Goal: Find specific page/section: Find specific page/section

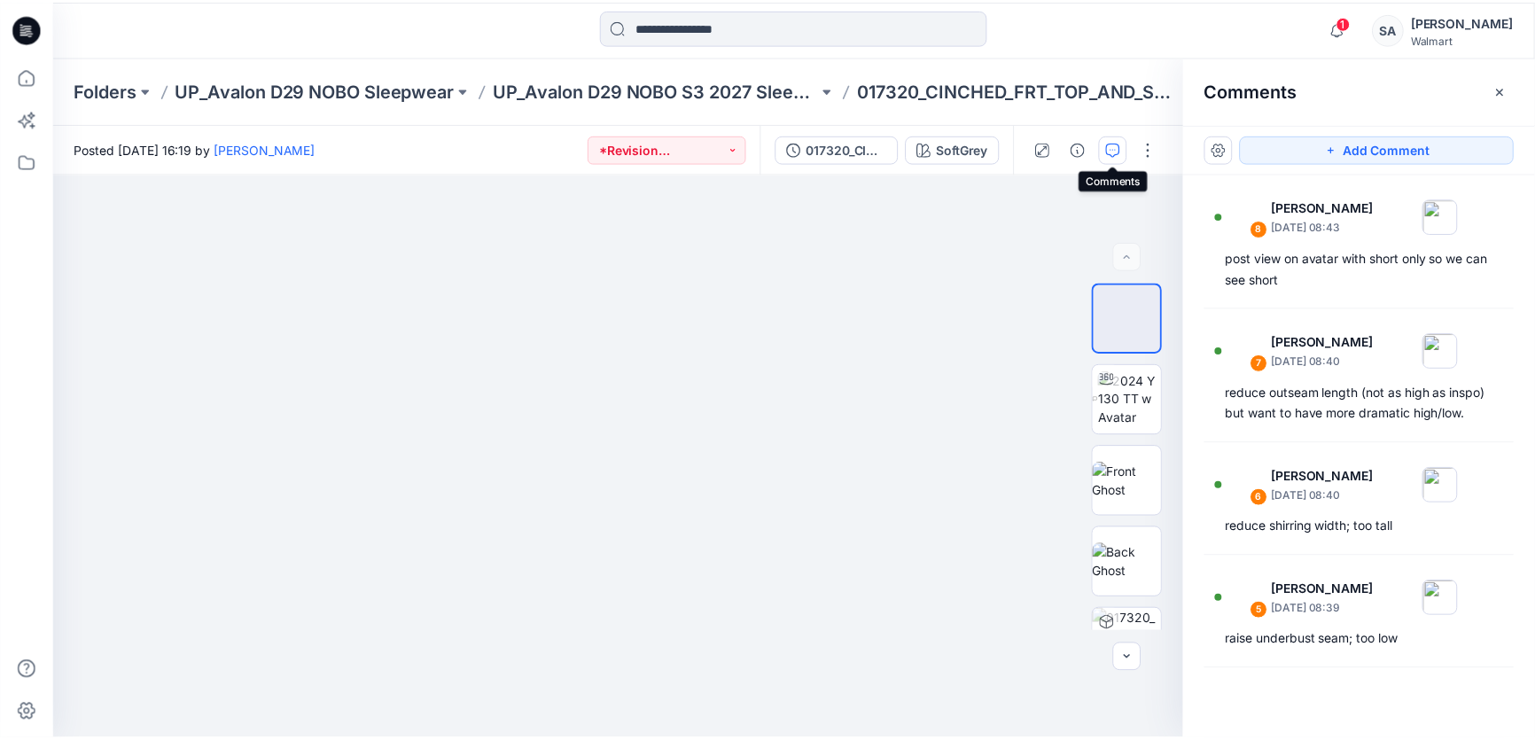
scroll to position [532, 0]
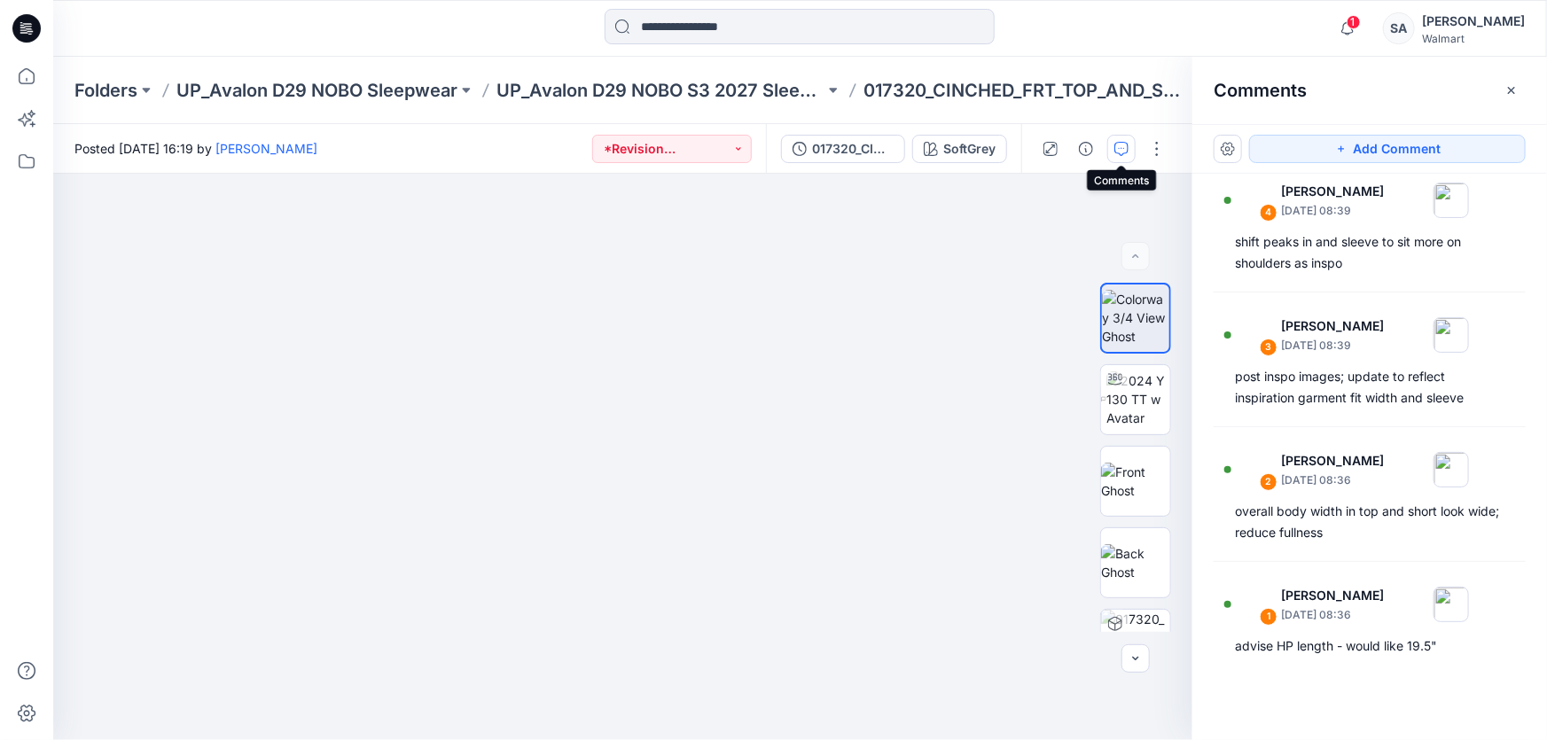
click at [32, 26] on icon at bounding box center [26, 28] width 28 height 28
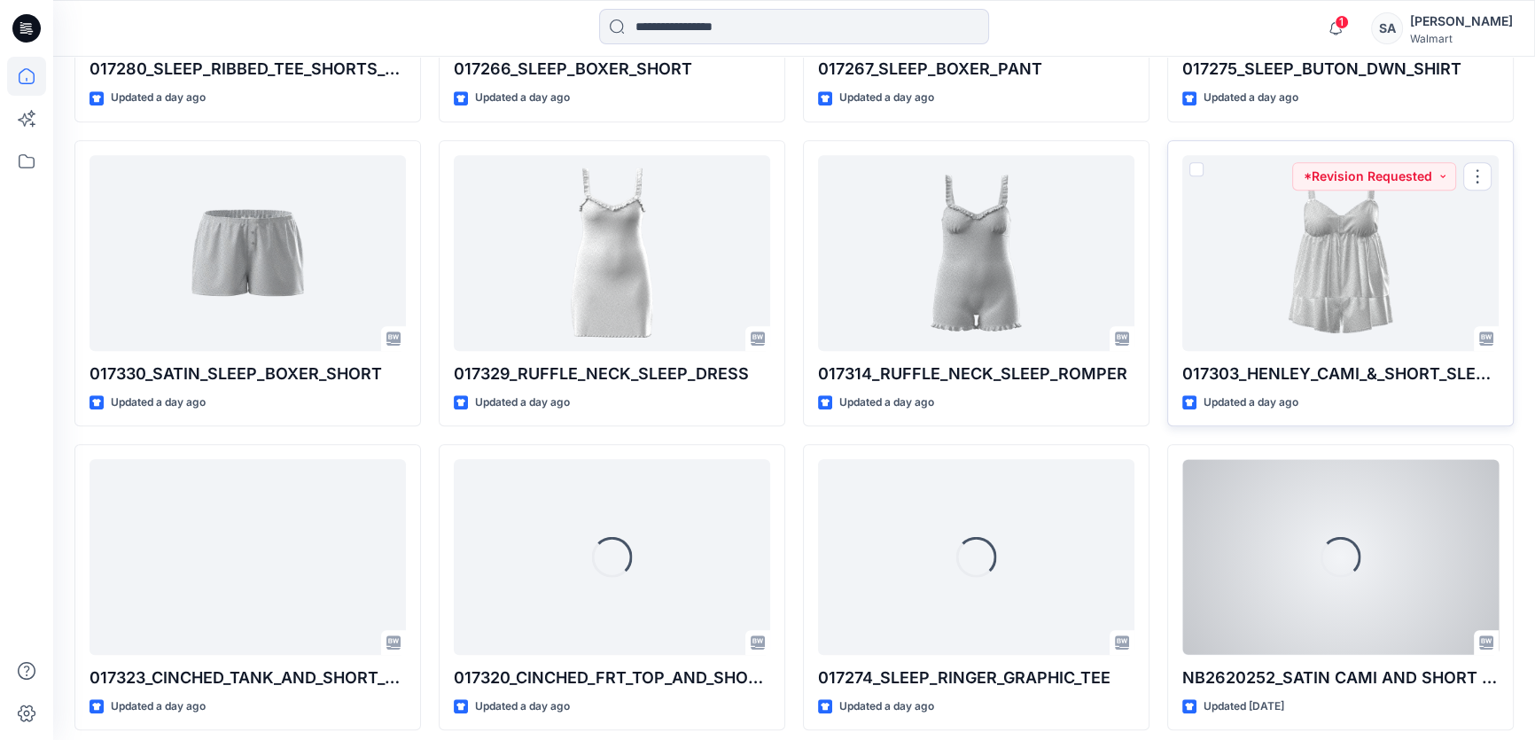
scroll to position [1034, 0]
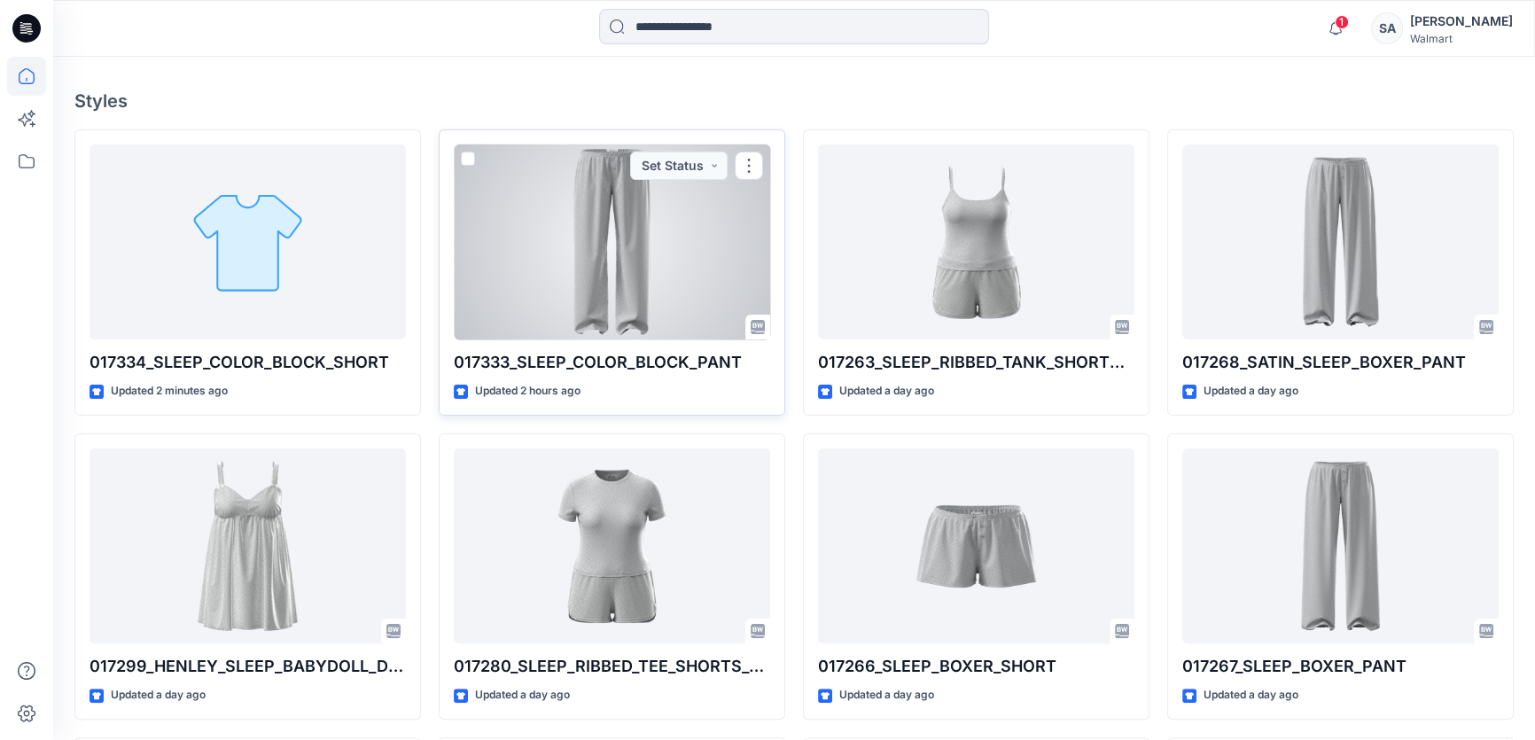
scroll to position [402, 0]
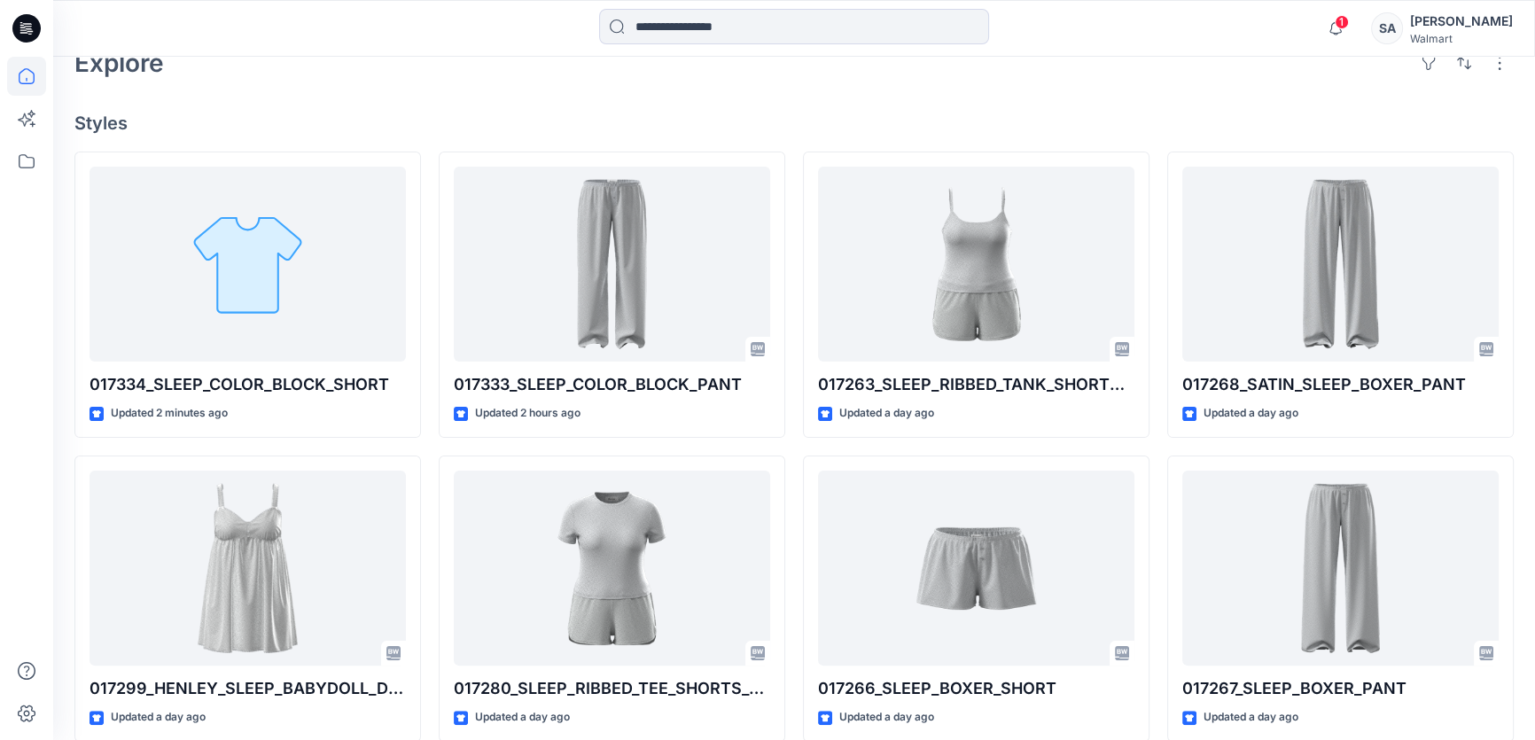
click at [1280, 82] on div "Welcome back, [PERSON_NAME] New New Find the Right Garment Instantly With AI Ma…" at bounding box center [794, 392] width 1482 height 1477
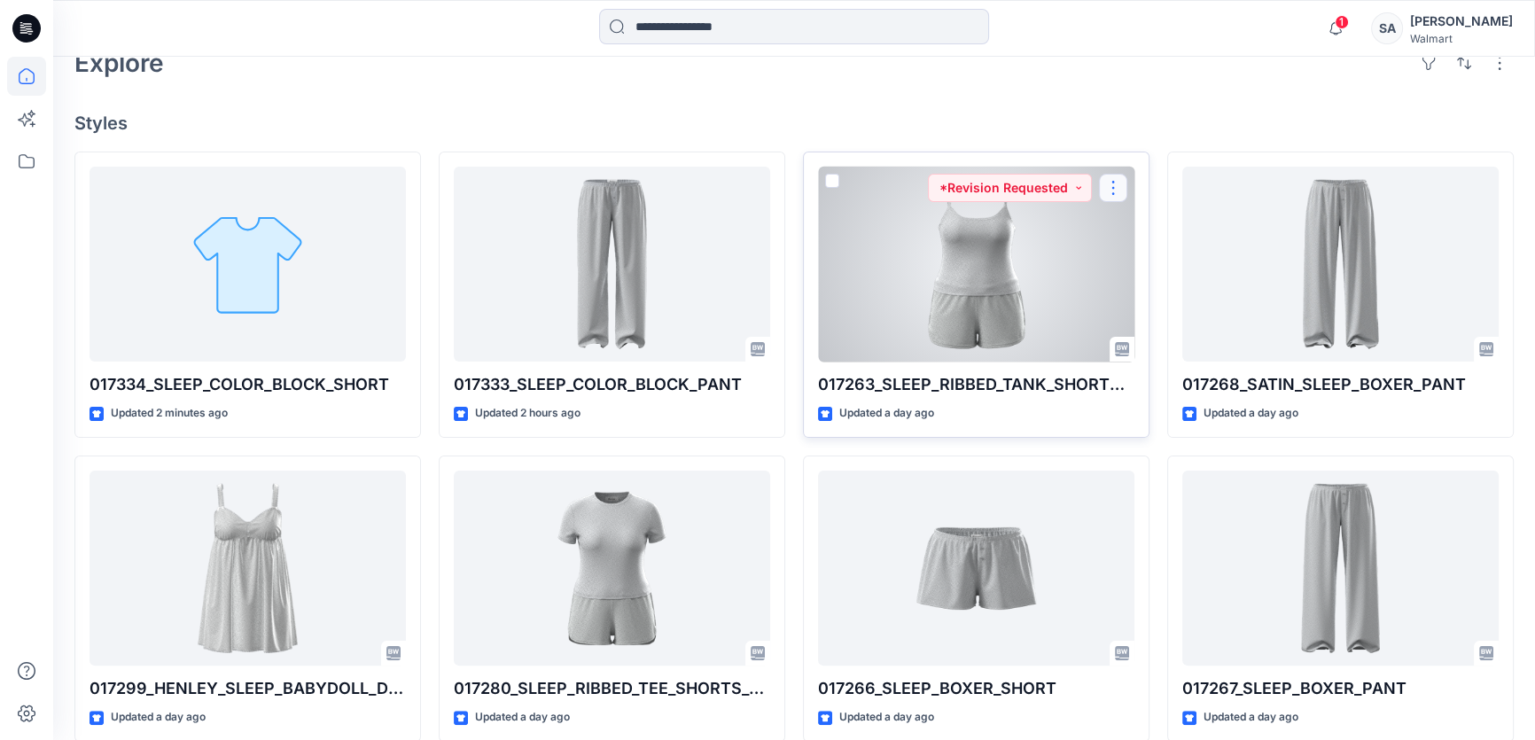
click at [1117, 178] on button "button" at bounding box center [1113, 188] width 28 height 28
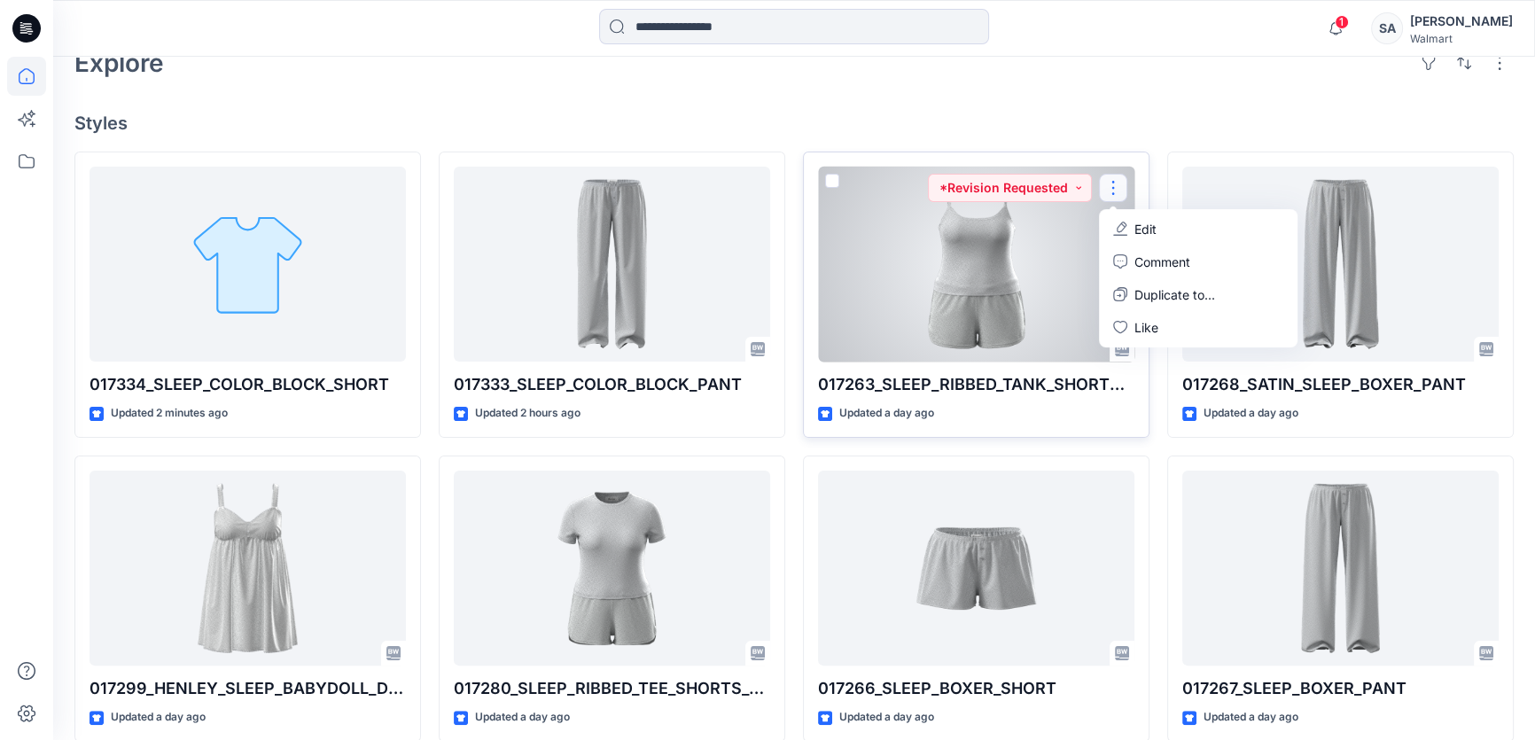
click at [1031, 261] on div at bounding box center [976, 265] width 316 height 196
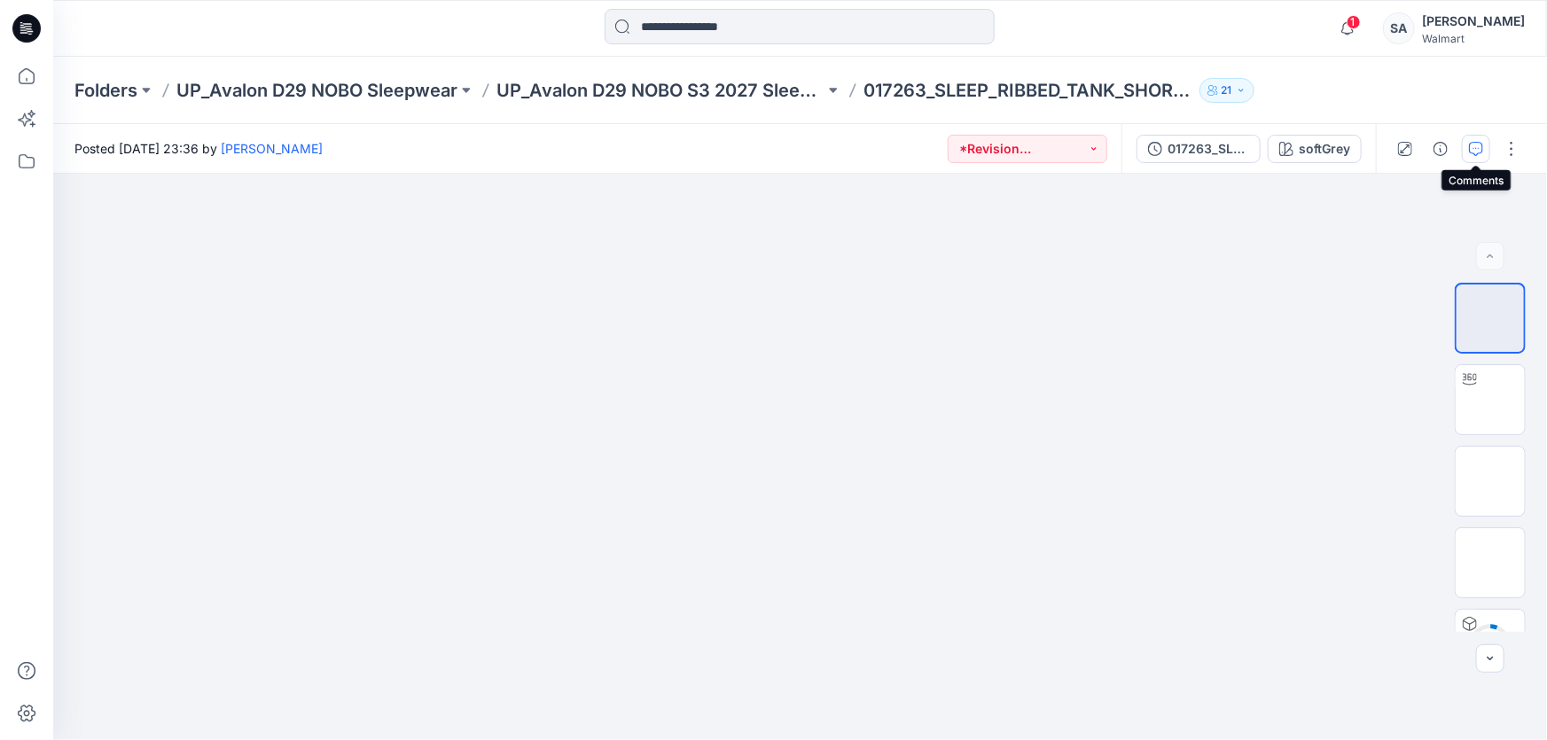
click at [1478, 145] on icon "button" at bounding box center [1476, 149] width 14 height 14
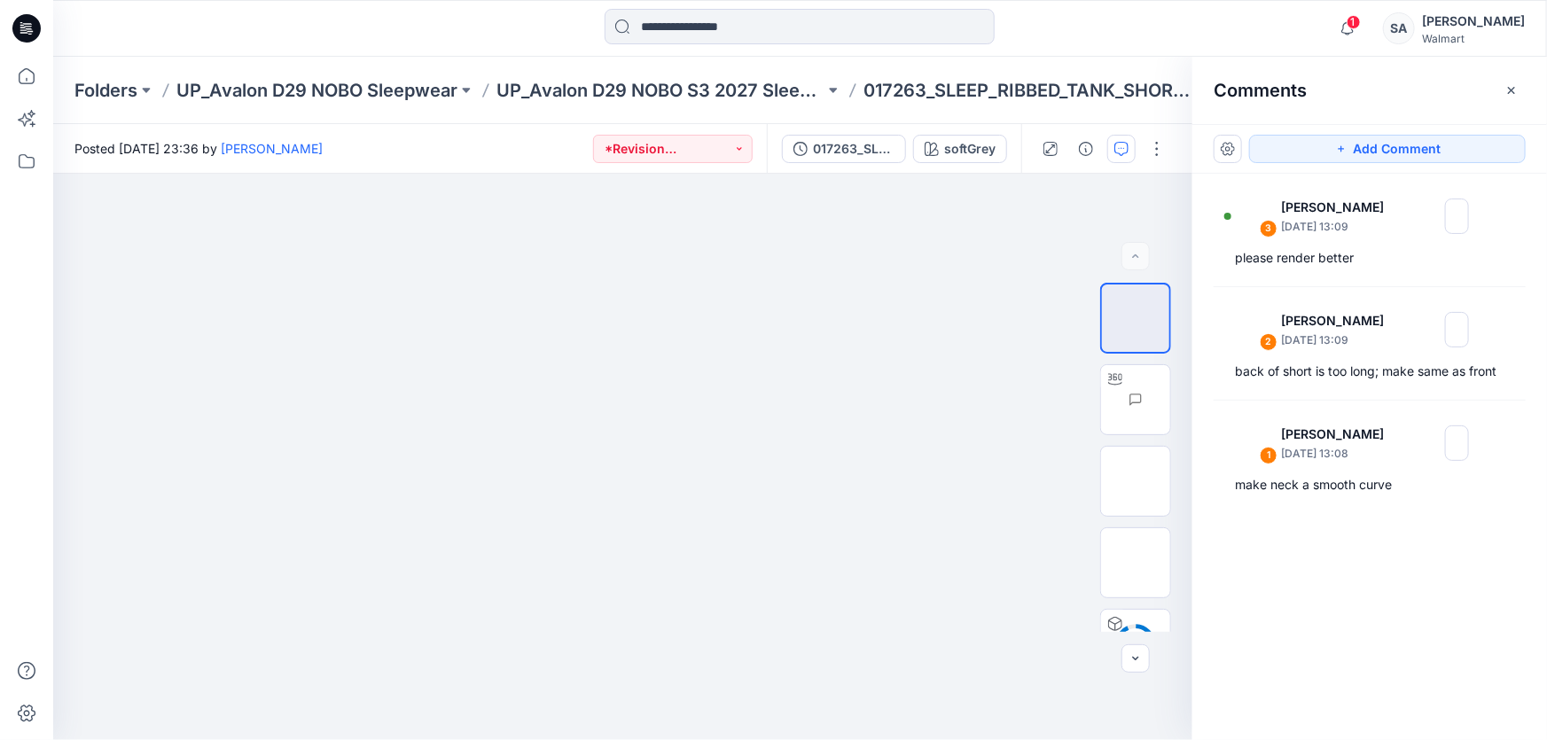
click at [29, 40] on icon at bounding box center [26, 28] width 28 height 28
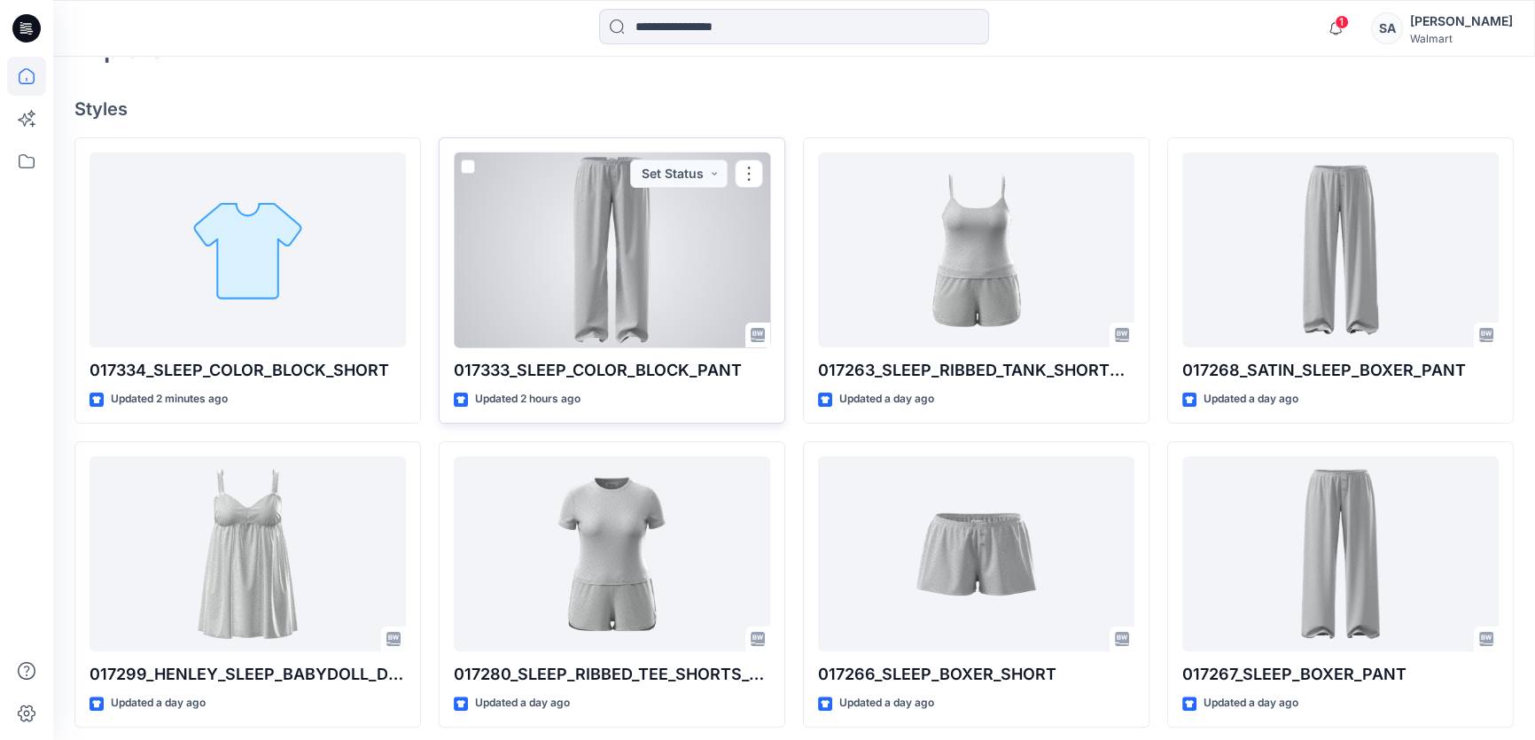
scroll to position [402, 0]
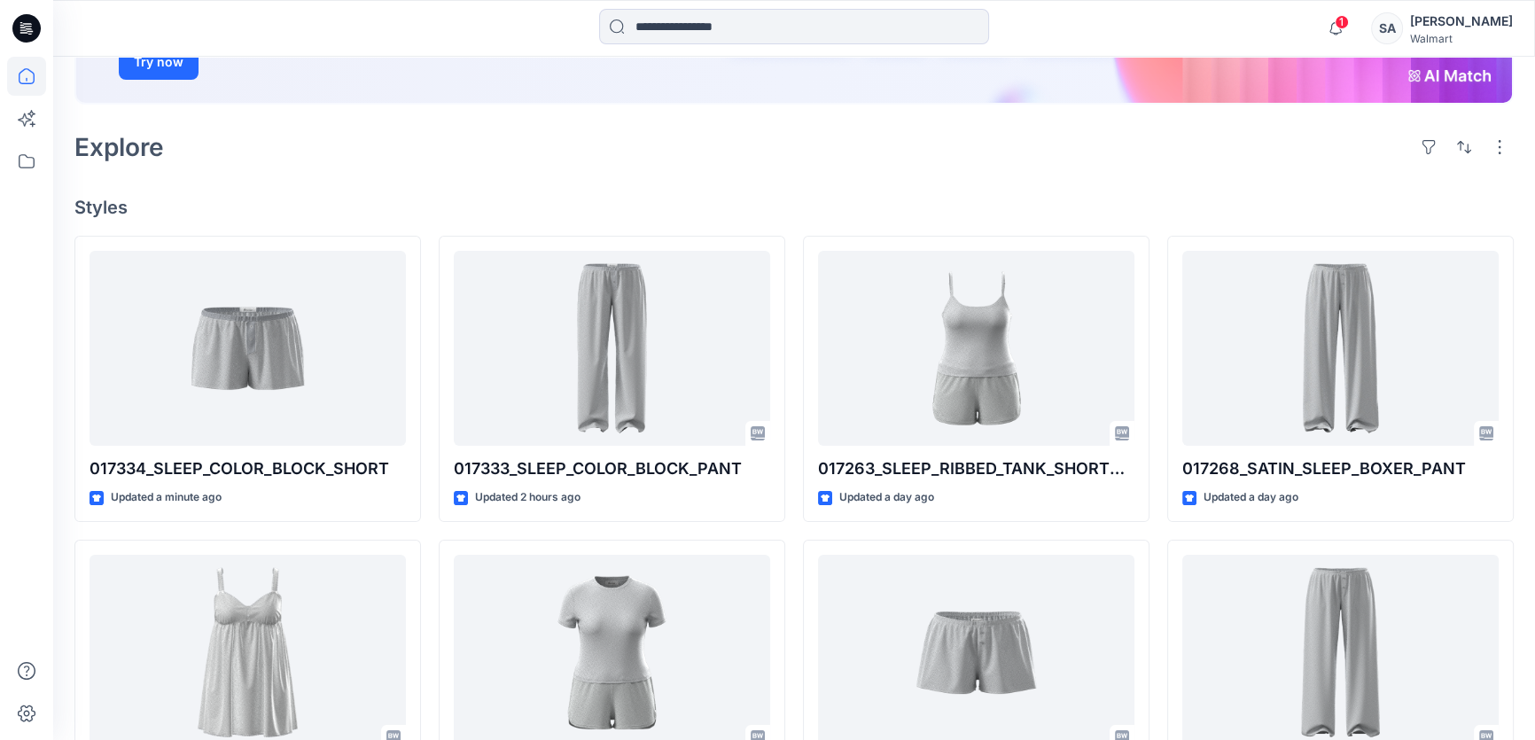
scroll to position [322, 0]
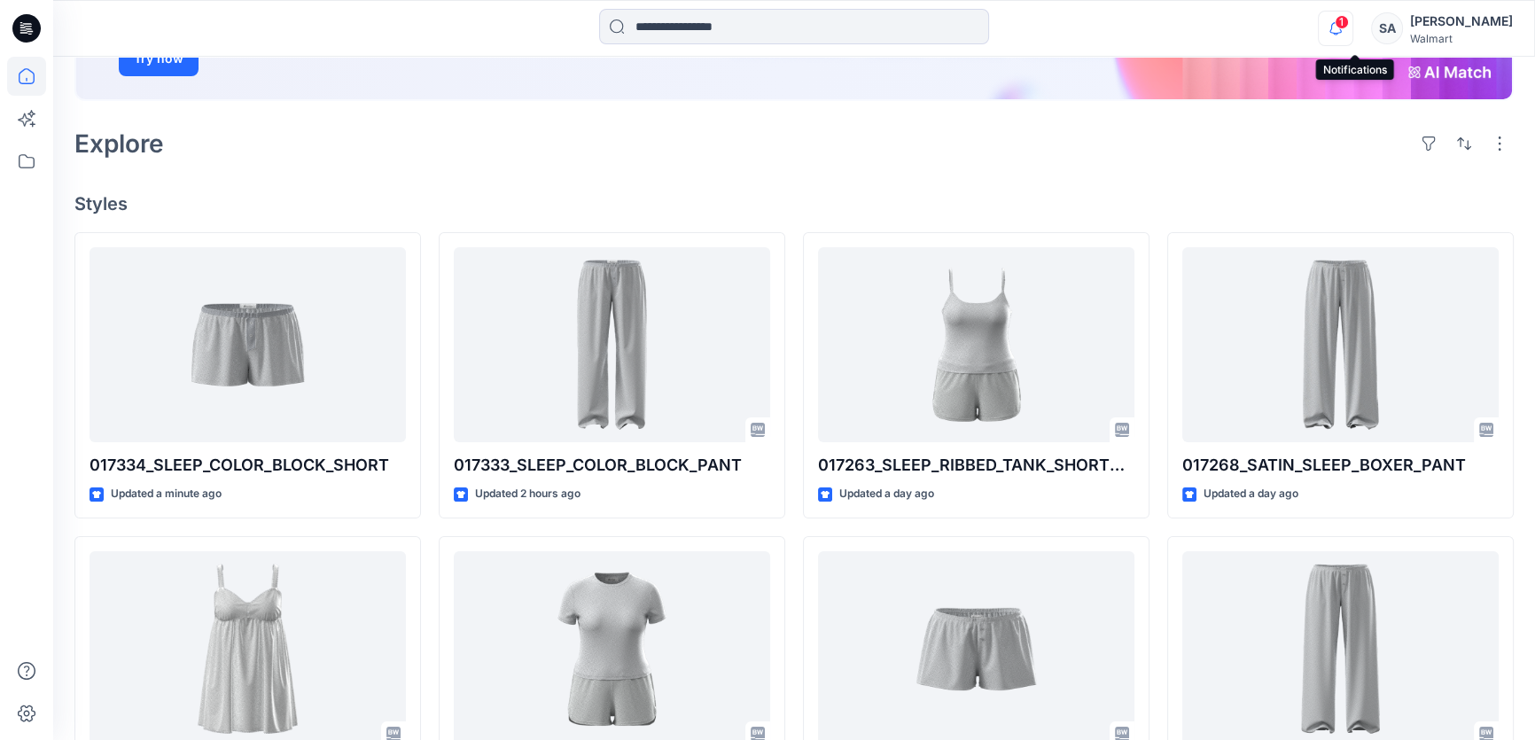
click at [1342, 26] on icon "button" at bounding box center [1336, 28] width 12 height 12
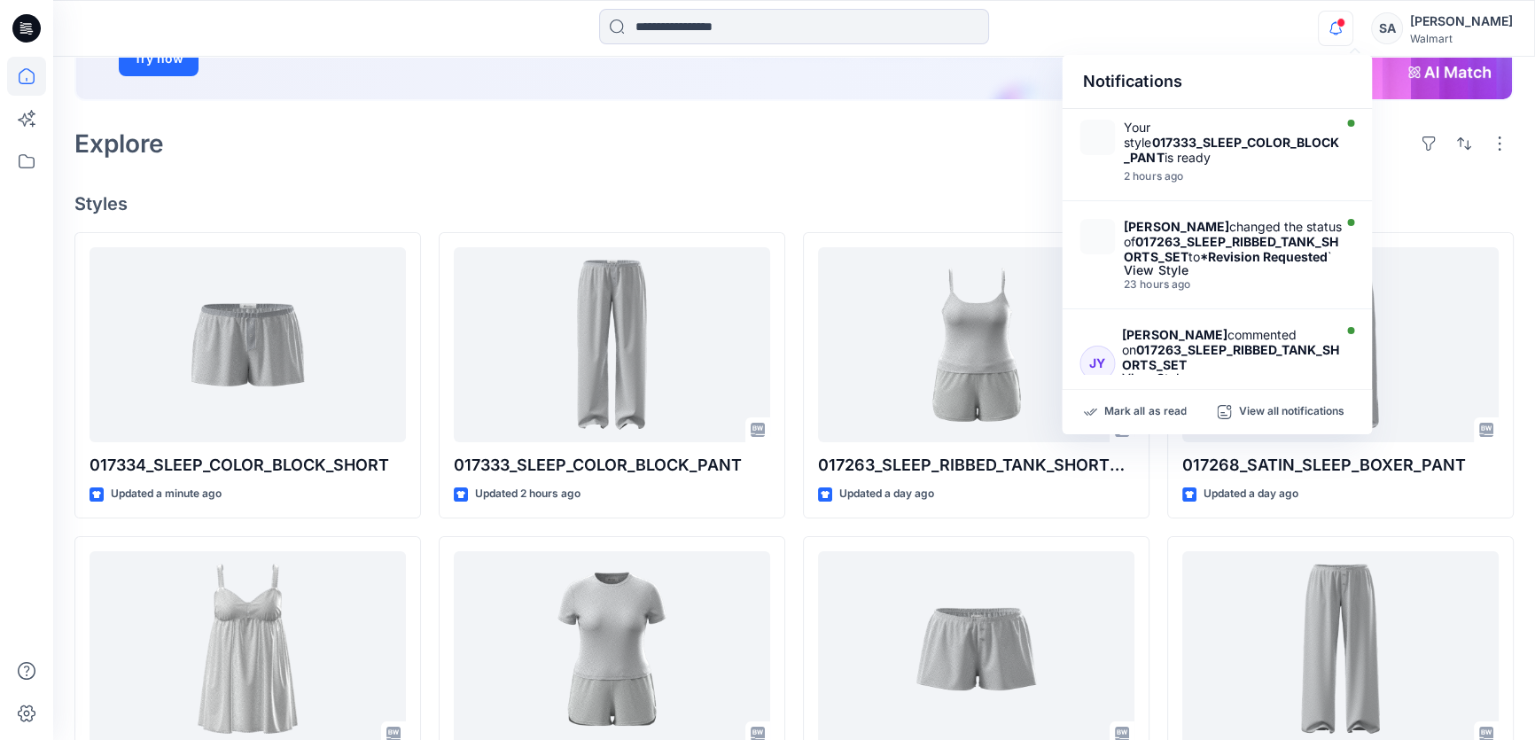
click at [1179, 30] on div "Notifications Your style 017333_SLEEP_COLOR_BLOCK_PANT is ready 2 hours ago Jen…" at bounding box center [793, 28] width 1481 height 39
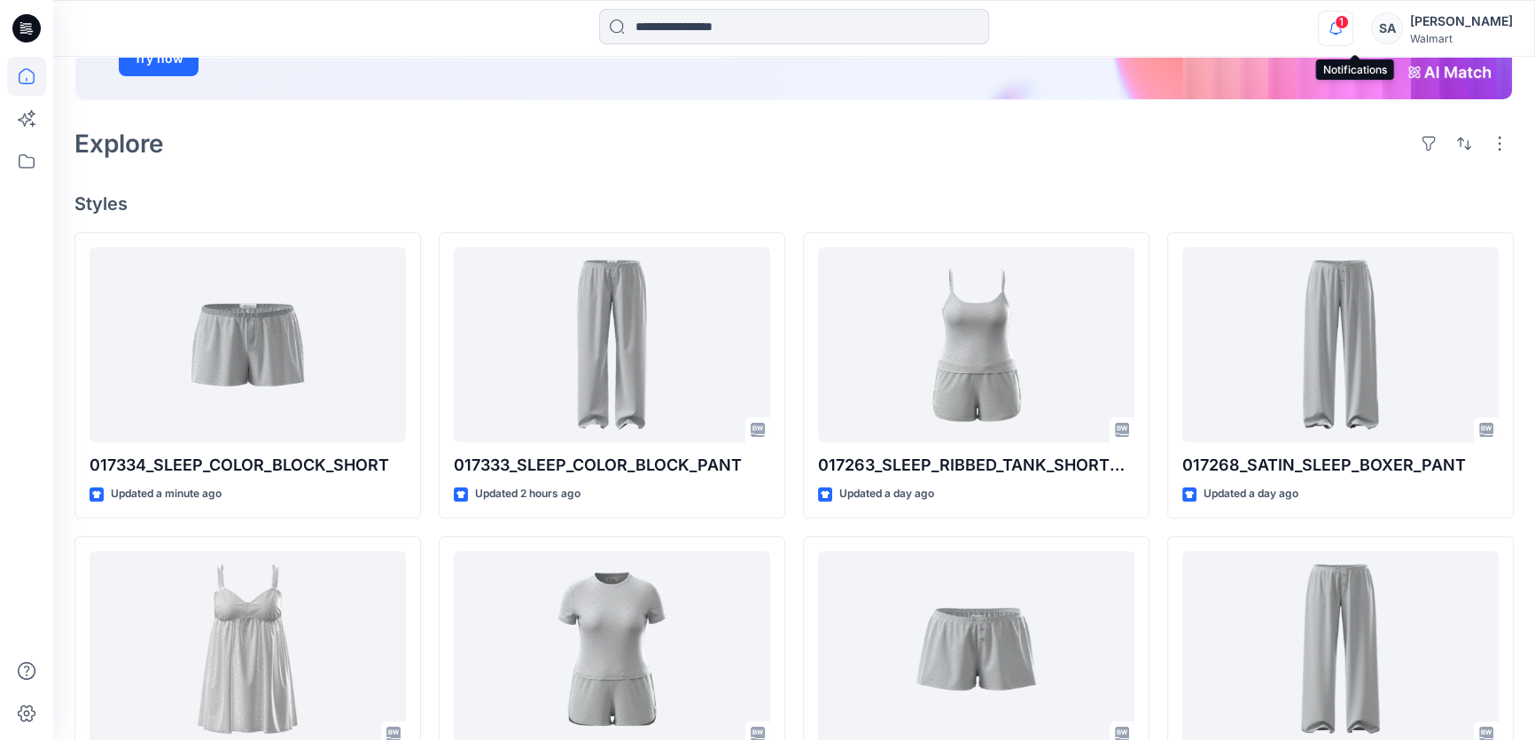
click at [1351, 12] on icon "button" at bounding box center [1336, 28] width 34 height 35
click at [1206, 35] on div "Notifications Your style 017334_SLEEP_COLOR_BLOCK_SHORT is ready Just now Your …" at bounding box center [793, 28] width 1481 height 39
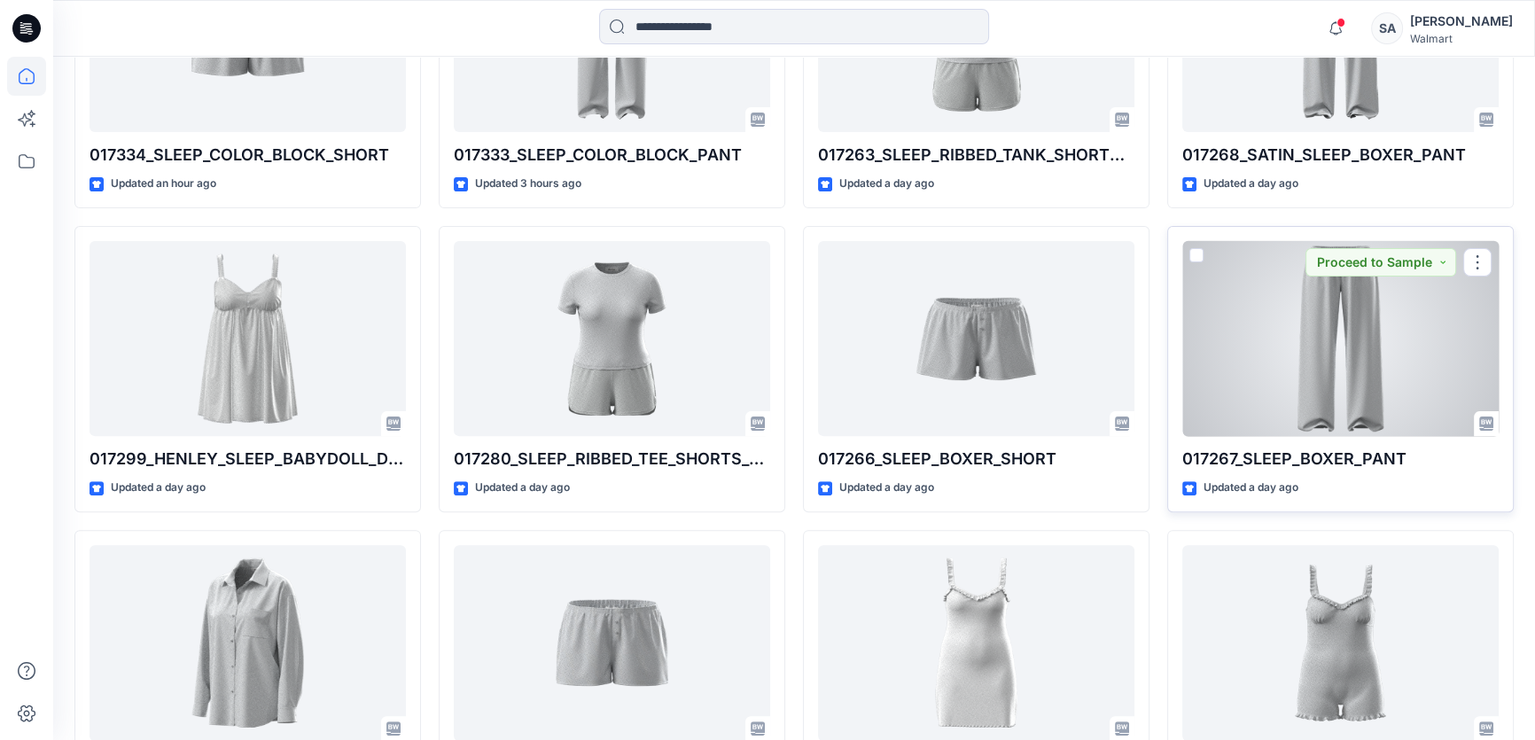
scroll to position [711, 0]
